Goal: Transaction & Acquisition: Subscribe to service/newsletter

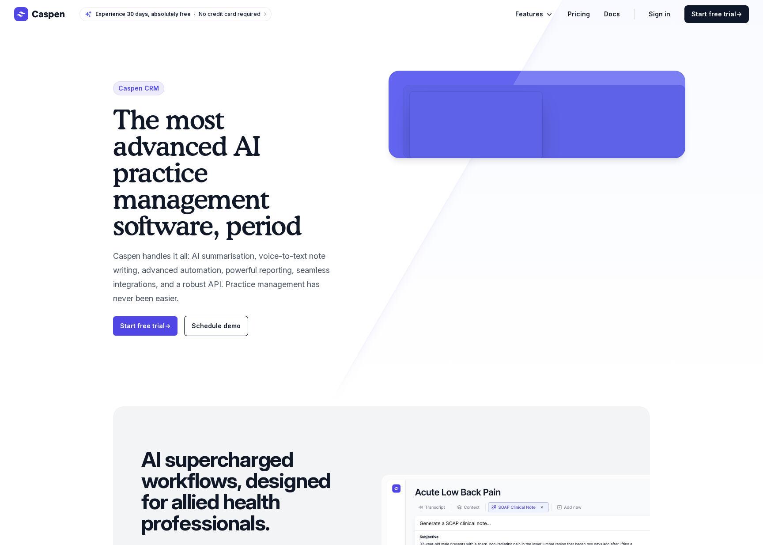
click at [581, 11] on link "Pricing" at bounding box center [579, 14] width 22 height 11
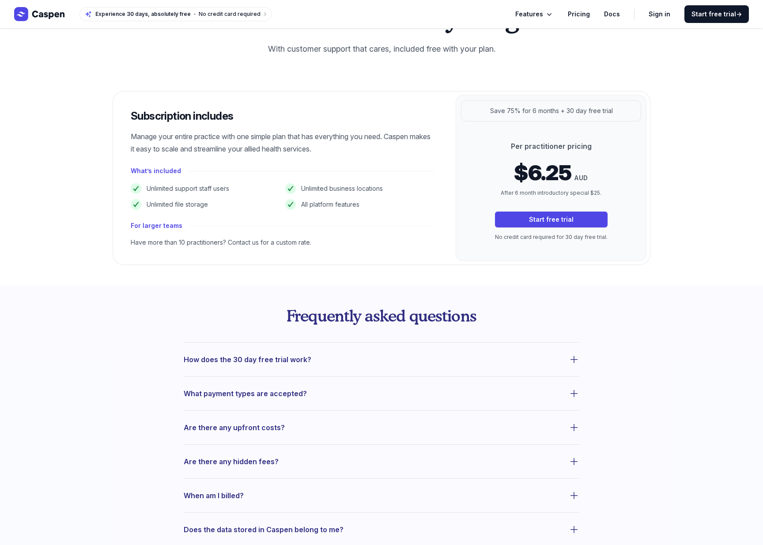
scroll to position [66, 0]
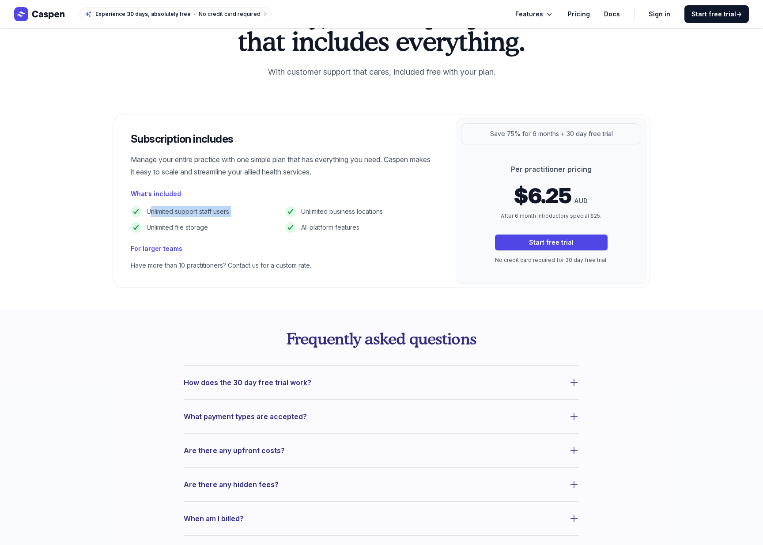
drag, startPoint x: 241, startPoint y: 213, endPoint x: 388, endPoint y: 215, distance: 147.4
click at [388, 215] on ul "Unlimited support staff users Unlimited business locations Unlimited file stora…" at bounding box center [283, 219] width 304 height 26
drag, startPoint x: 390, startPoint y: 209, endPoint x: 383, endPoint y: 209, distance: 6.6
drag, startPoint x: 131, startPoint y: 138, endPoint x: 367, endPoint y: 174, distance: 239.3
click at [367, 174] on div "Subscription includes Manage your entire practice with one simple plan that has…" at bounding box center [282, 200] width 339 height 173
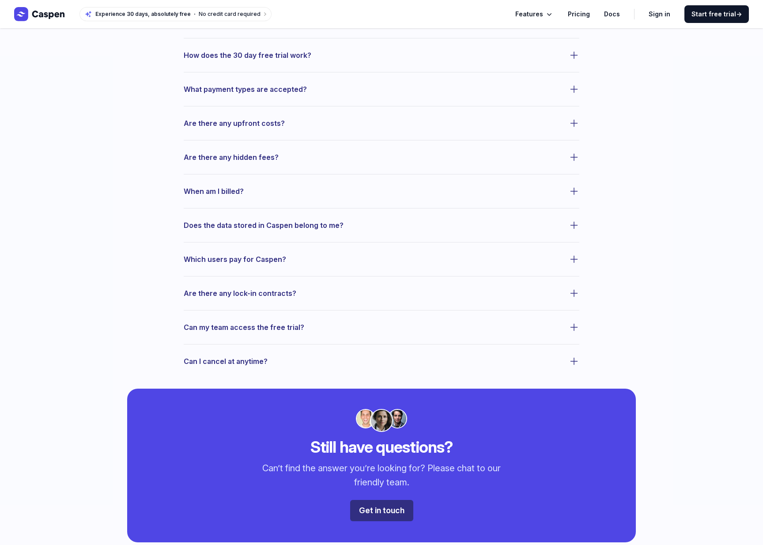
scroll to position [394, 0]
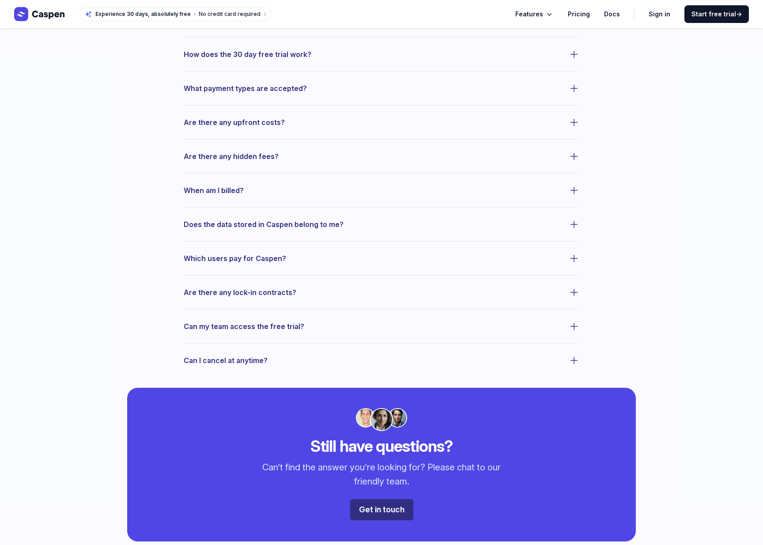
click at [261, 165] on dl "How does the 30 day free trial work? What payment types are accepted? Are there…" at bounding box center [381, 201] width 395 height 329
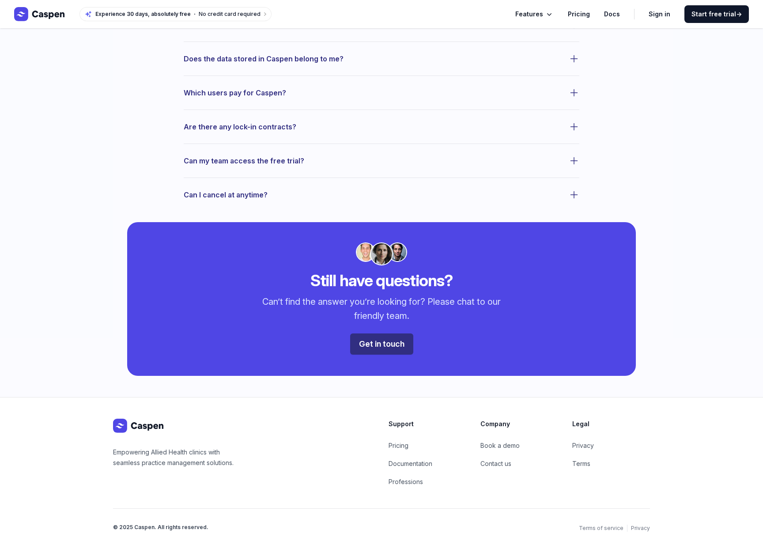
scroll to position [0, 0]
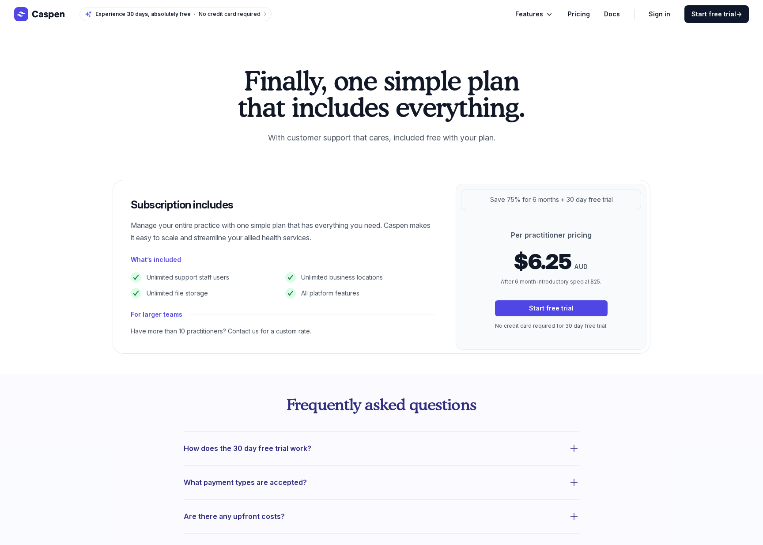
click at [536, 19] on span "Features" at bounding box center [529, 14] width 28 height 11
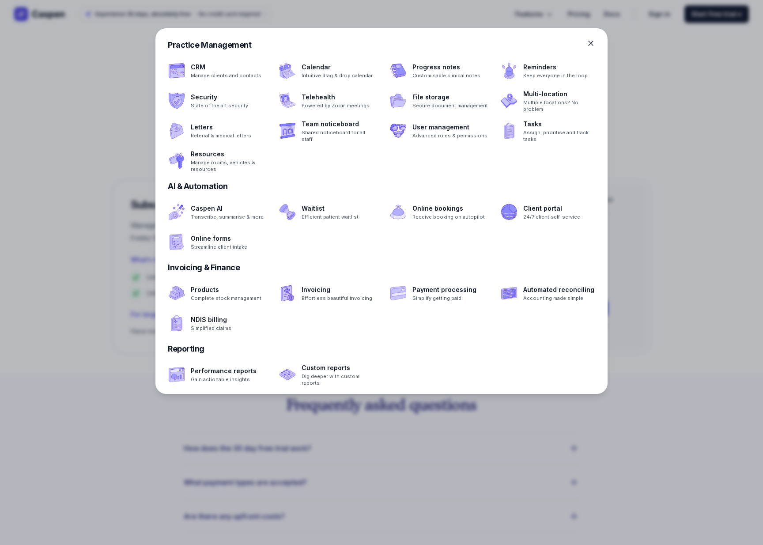
click at [662, 103] on div at bounding box center [381, 272] width 763 height 545
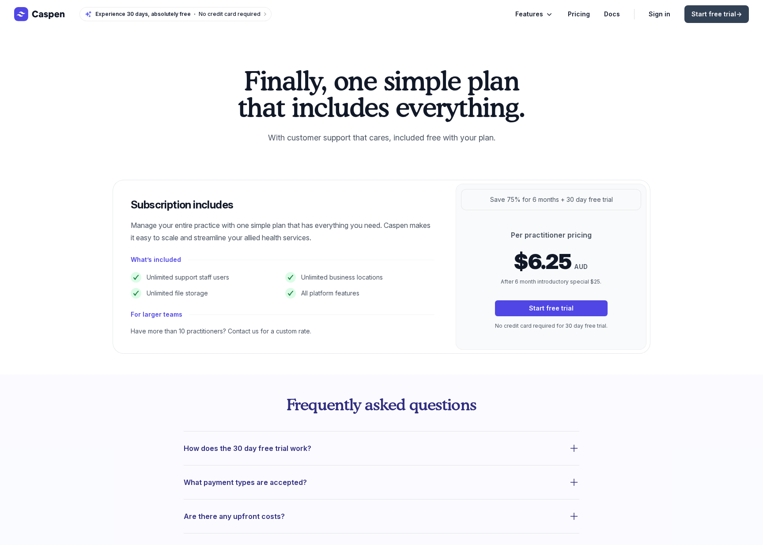
click at [719, 10] on span "Start free trial →" at bounding box center [716, 14] width 50 height 9
click at [20, 207] on div "Finally, one simple plan that includes everything. With customer support that c…" at bounding box center [381, 201] width 763 height 346
click at [149, 96] on div "Finally, one simple plan that includes everything. With customer support that c…" at bounding box center [381, 210] width 565 height 286
click at [601, 14] on div "Features Pricing Docs" at bounding box center [567, 14] width 105 height 11
click at [608, 14] on link "Docs" at bounding box center [612, 14] width 16 height 11
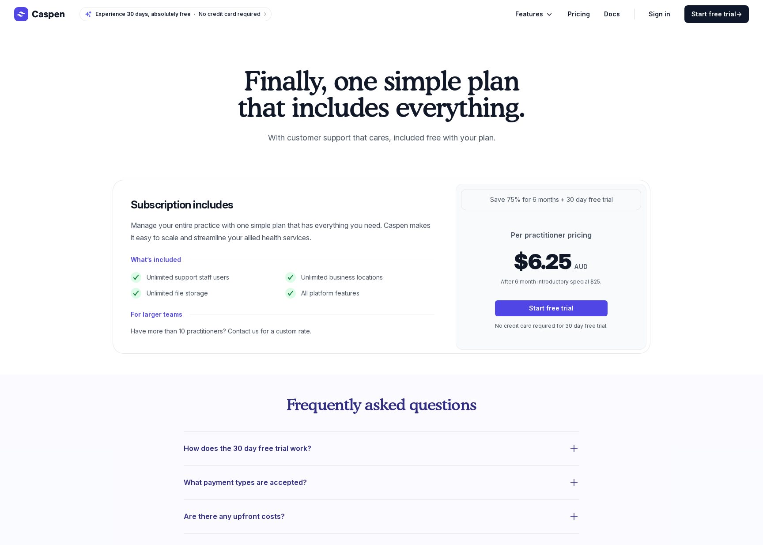
click at [109, 62] on div "Finally, one simple plan that includes everything. With customer support that c…" at bounding box center [381, 201] width 763 height 346
